Goal: Task Accomplishment & Management: Use online tool/utility

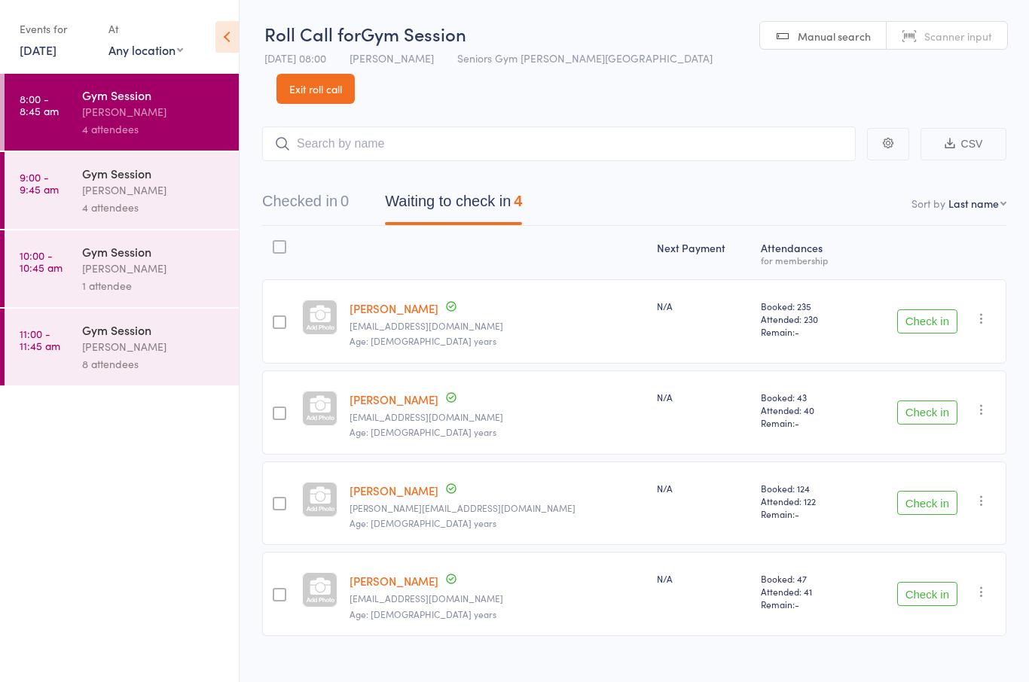
click at [938, 582] on button "Check in" at bounding box center [927, 594] width 60 height 24
click at [142, 210] on div "4 attendees" at bounding box center [154, 207] width 144 height 17
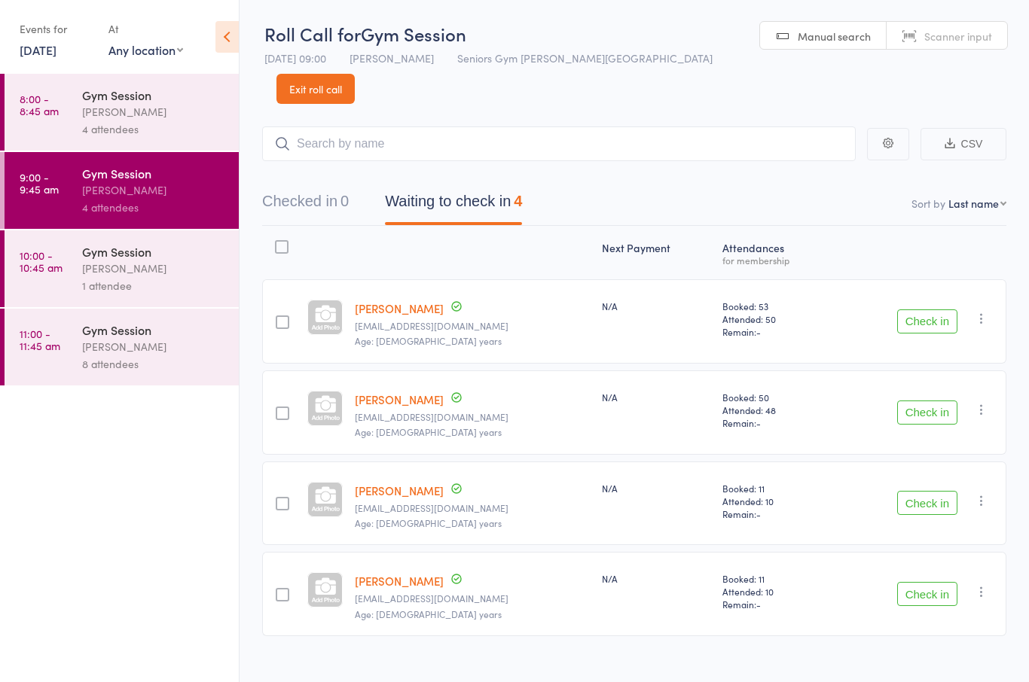
click at [46, 292] on link "10:00 - 10:45 am Gym Session Hugo Chan 1 attendee" at bounding box center [122, 268] width 234 height 77
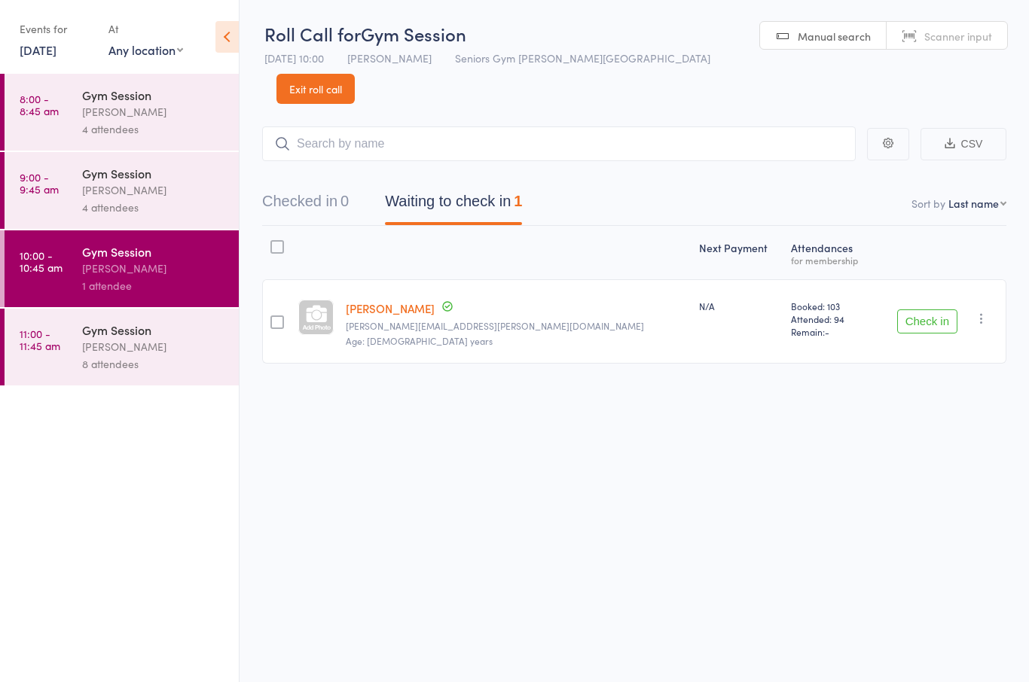
click at [93, 338] on div "Gym Session" at bounding box center [154, 330] width 144 height 17
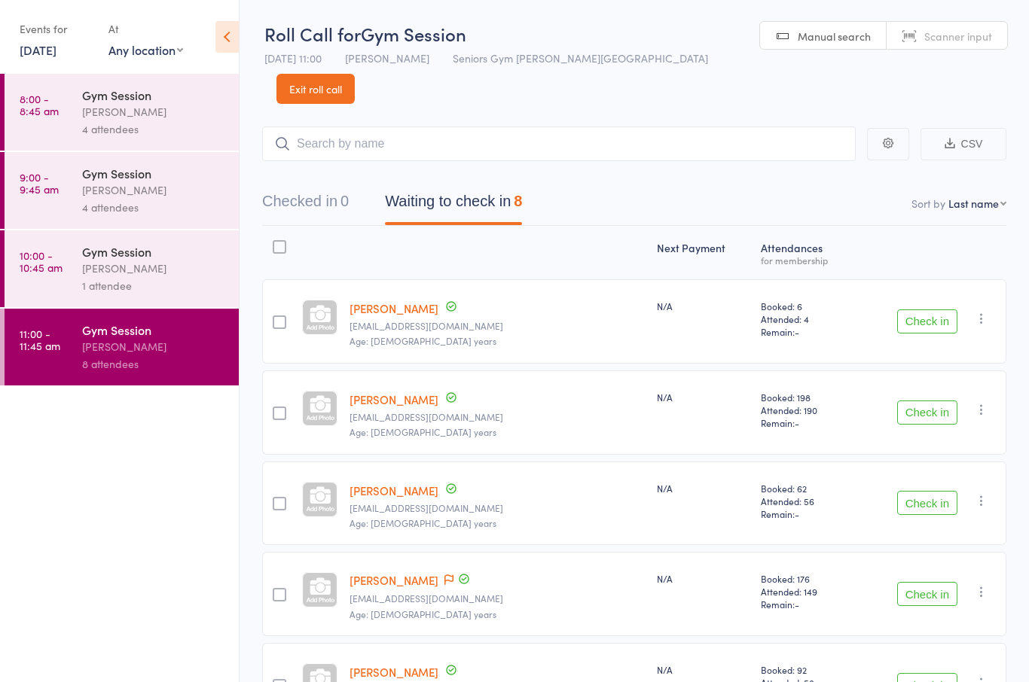
click at [68, 124] on link "8:00 - 8:45 am Gym Session Hugo Chan 4 attendees" at bounding box center [122, 112] width 234 height 77
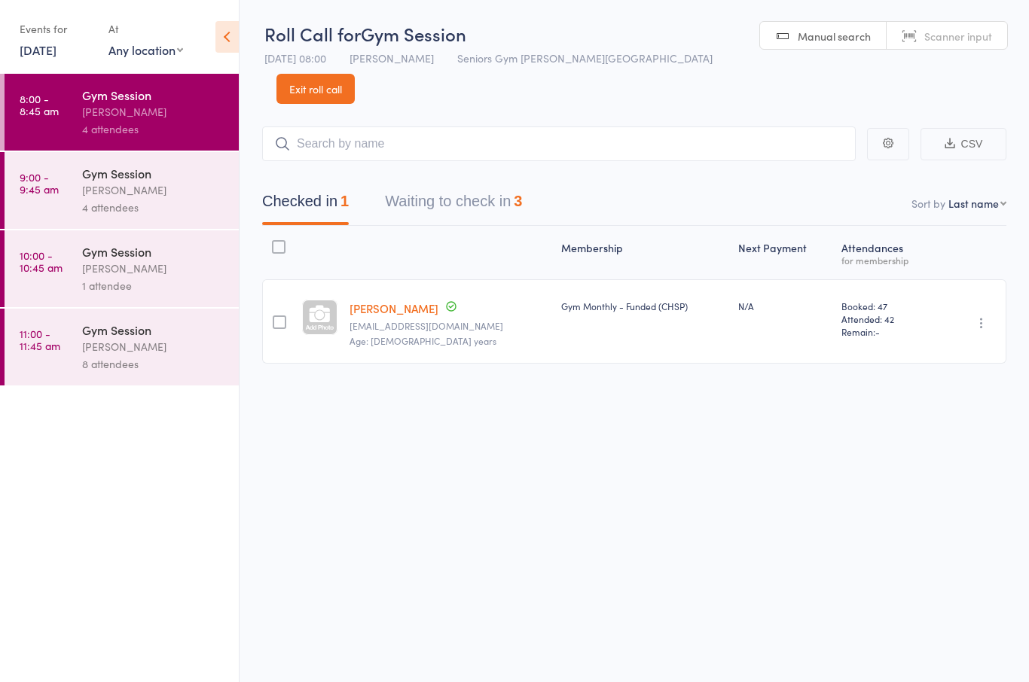
click at [699, 161] on div "Checked in 1 Waiting to check in 3" at bounding box center [634, 193] width 744 height 65
click at [496, 185] on button "Waiting to check in 3" at bounding box center [453, 205] width 137 height 40
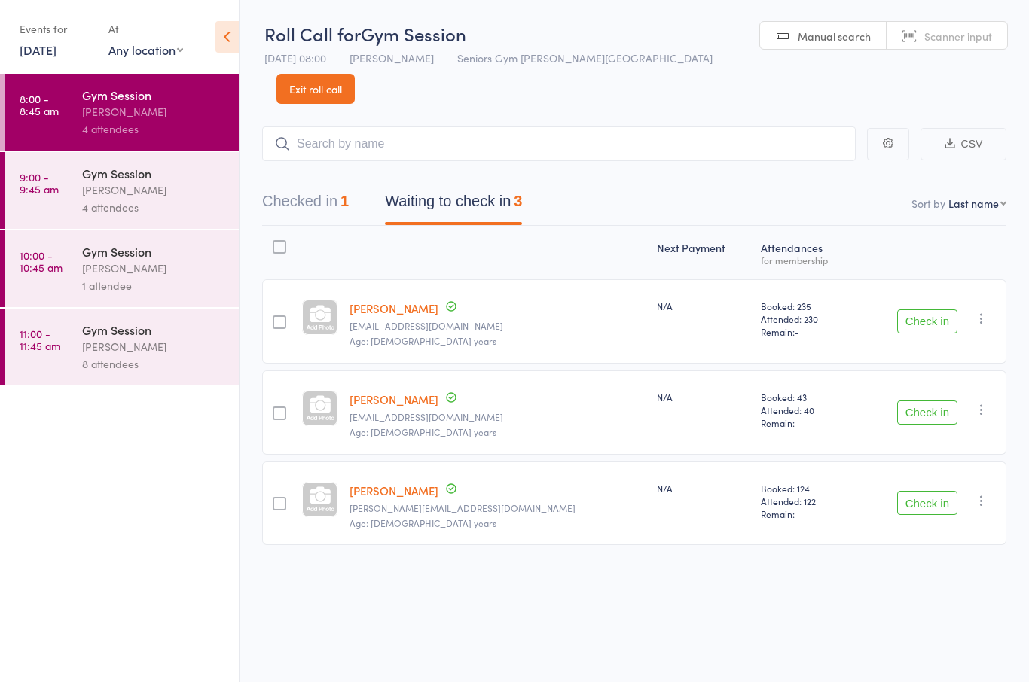
click at [956, 491] on button "Check in" at bounding box center [927, 503] width 60 height 24
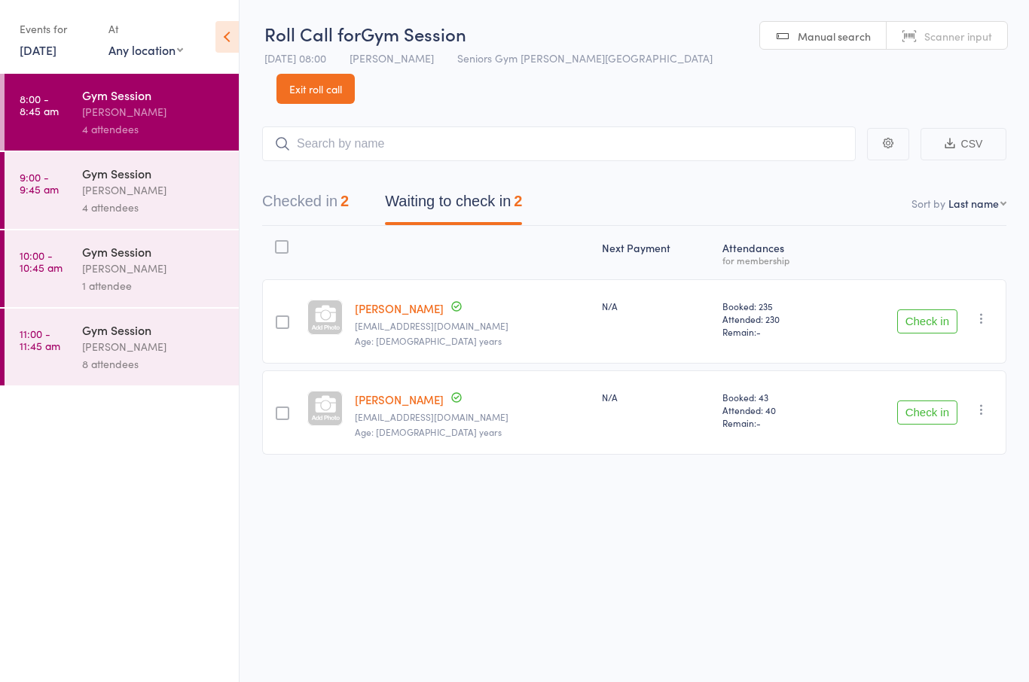
click at [941, 401] on button "Check in" at bounding box center [927, 413] width 60 height 24
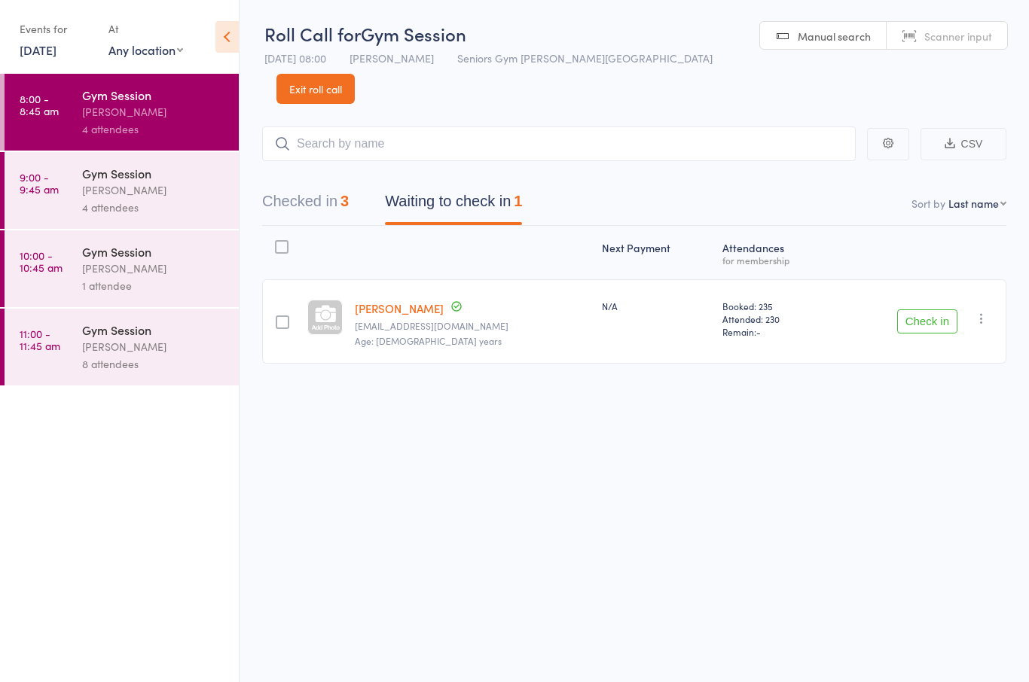
click at [929, 310] on button "Check in" at bounding box center [927, 322] width 60 height 24
